Goal: Browse casually

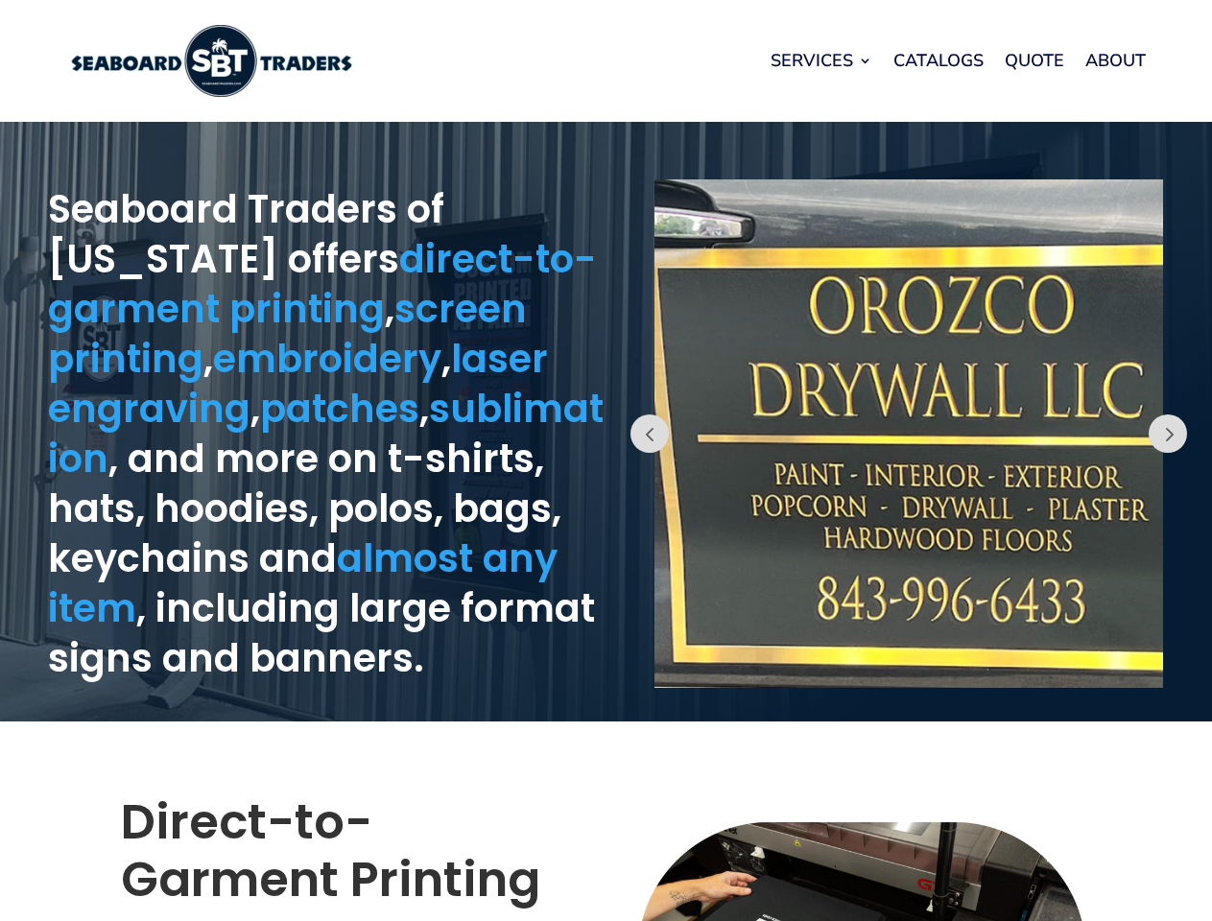
click at [607, 461] on div "Prev" at bounding box center [910, 421] width 607 height 581
click at [821, 60] on link "Services" at bounding box center [822, 60] width 102 height 73
click at [650, 434] on button "Prev" at bounding box center [650, 434] width 38 height 38
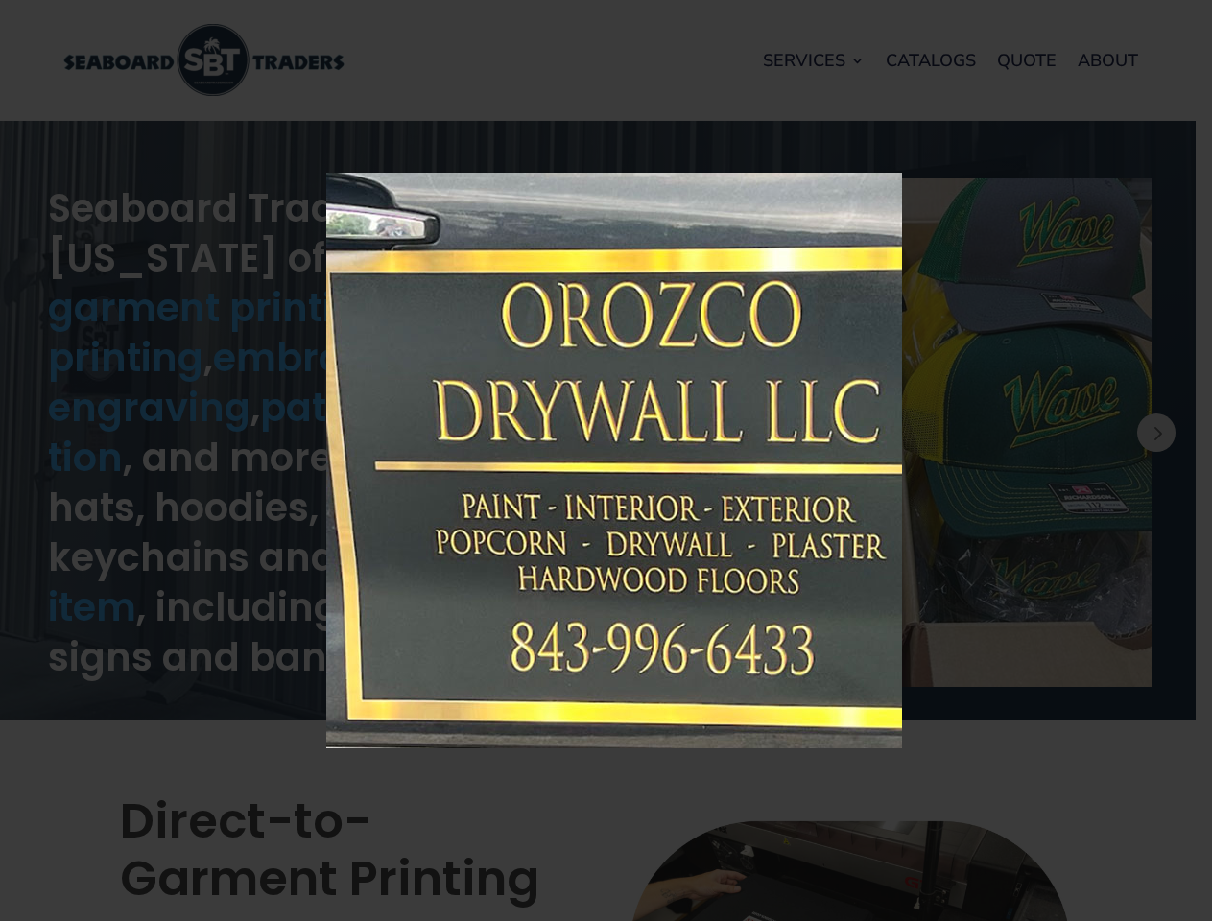
click at [902, 434] on img at bounding box center [614, 461] width 576 height 576
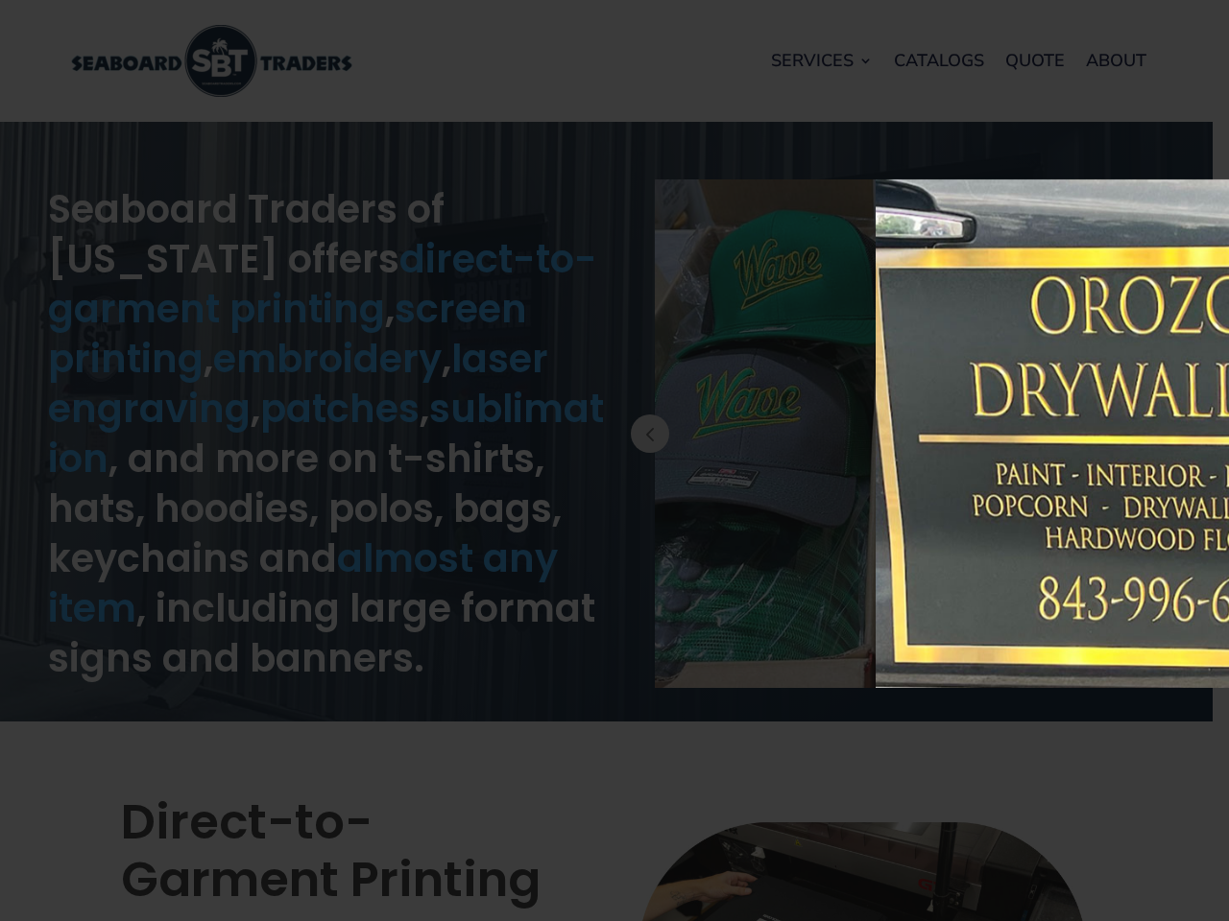
click at [1197, 434] on div "× Loading..." at bounding box center [614, 460] width 1229 height 921
click at [1168, 434] on button "Prev" at bounding box center [1168, 434] width 38 height 38
